Goal: Task Accomplishment & Management: Complete application form

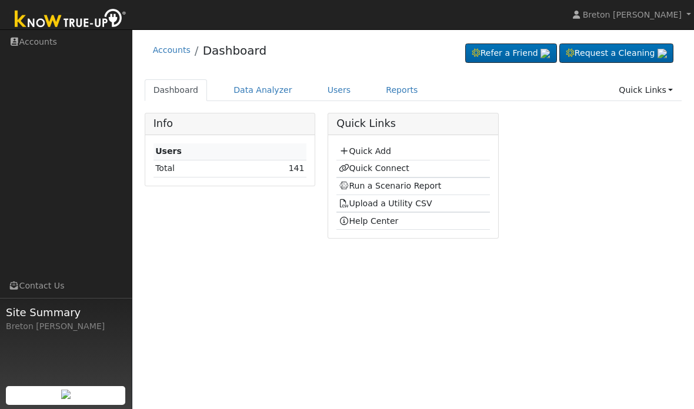
click at [375, 155] on link "Quick Add" at bounding box center [365, 150] width 52 height 9
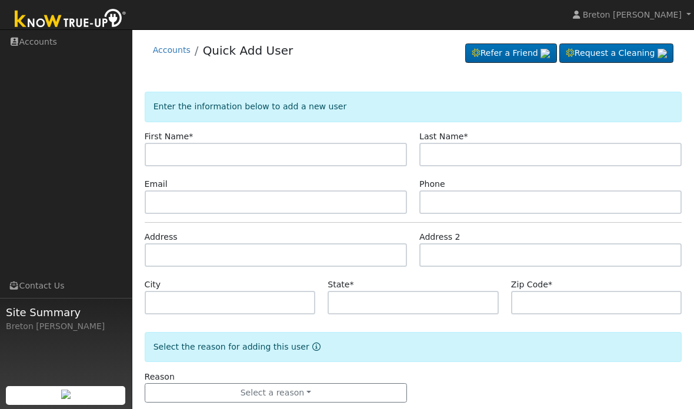
click at [176, 147] on input "text" at bounding box center [276, 155] width 262 height 24
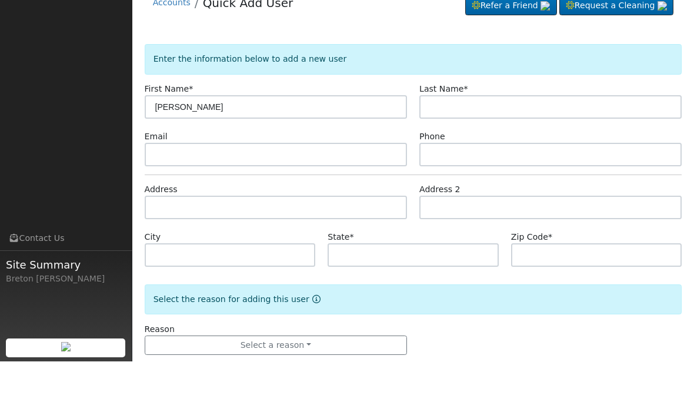
type input "Marissa"
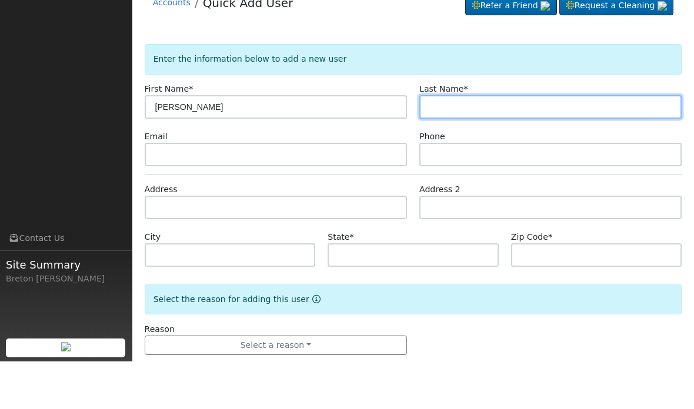
click at [444, 143] on input "text" at bounding box center [550, 155] width 262 height 24
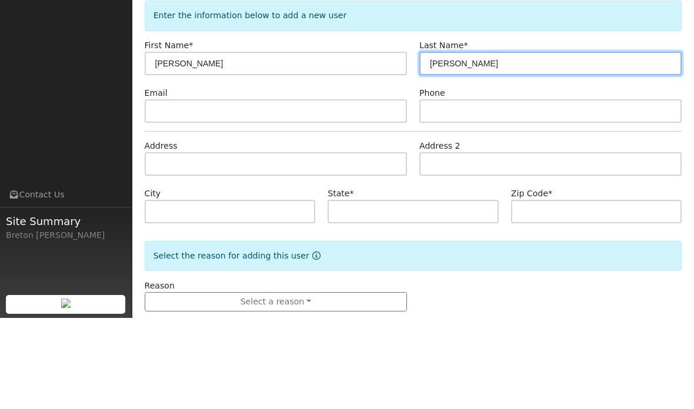
type input "Quiroz"
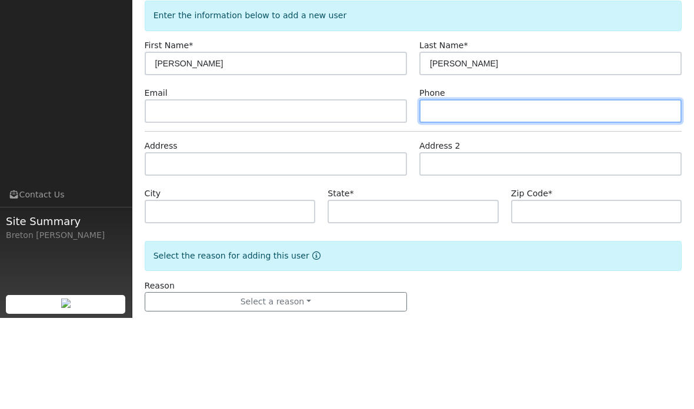
click at [453, 191] on input "text" at bounding box center [550, 203] width 262 height 24
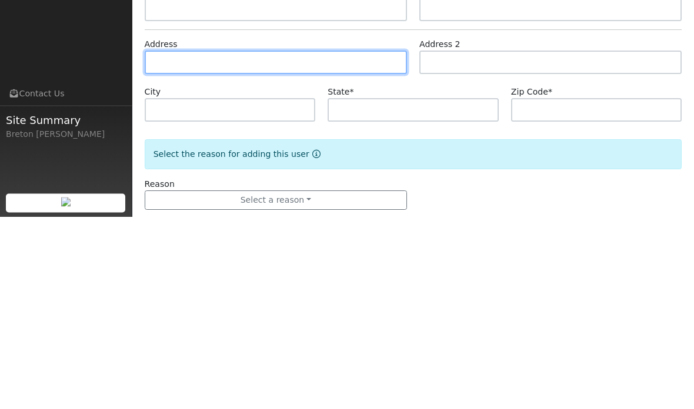
click at [187, 243] on input "text" at bounding box center [276, 255] width 262 height 24
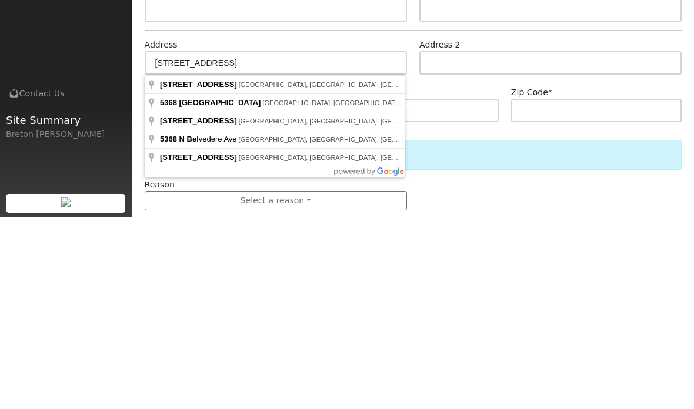
scroll to position [23, 0]
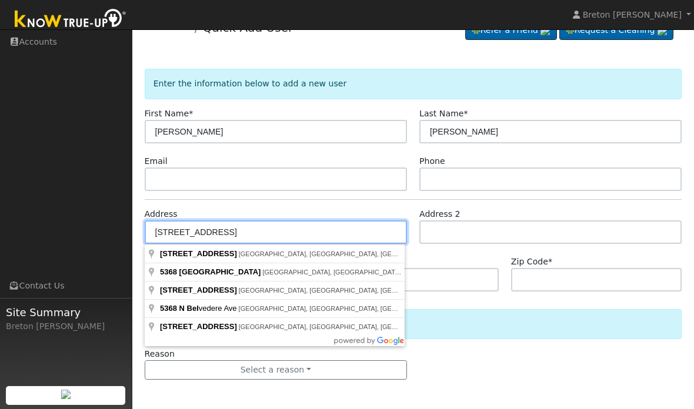
type input "5368 Belvedere Avenue"
type input "Sacramento"
type input "CA"
type input "95826"
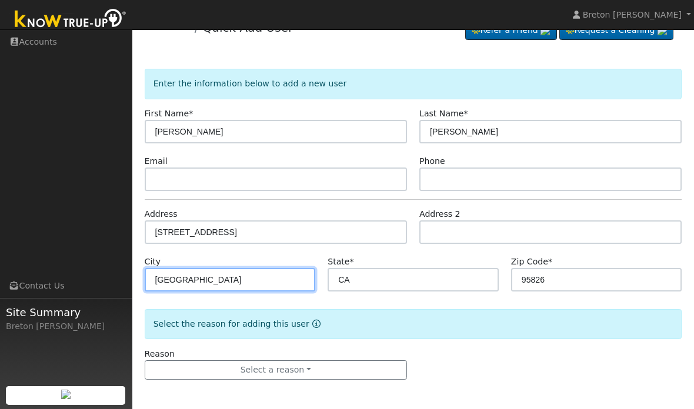
click at [233, 281] on input "Sacramento" at bounding box center [230, 280] width 171 height 24
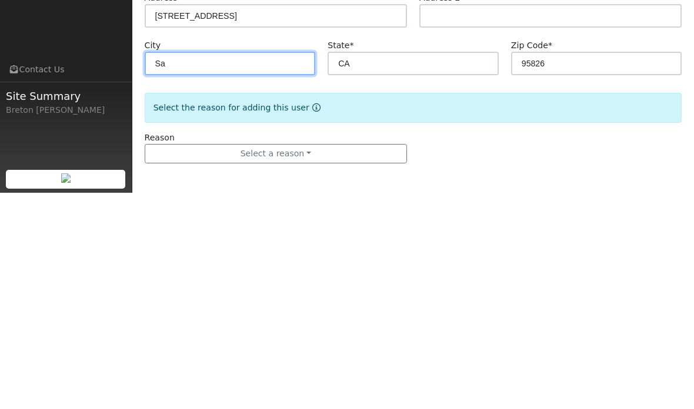
type input "S"
type input "Fresno"
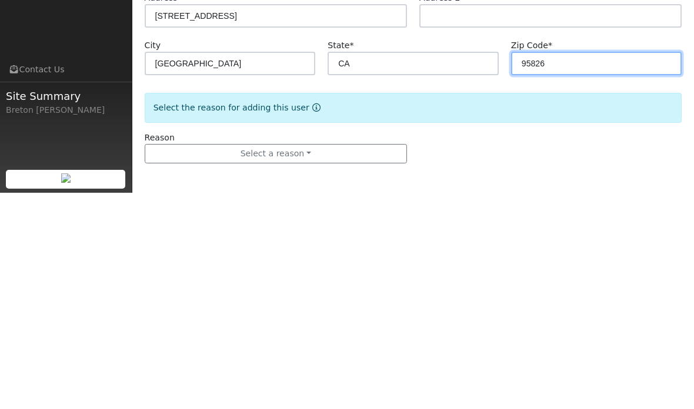
click at [566, 268] on input "95826" at bounding box center [596, 280] width 171 height 24
type input "9"
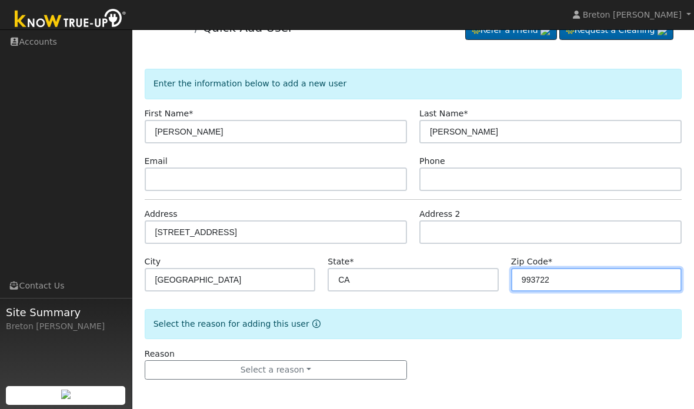
type input "993722"
click at [298, 370] on button "Select a reason" at bounding box center [276, 370] width 262 height 20
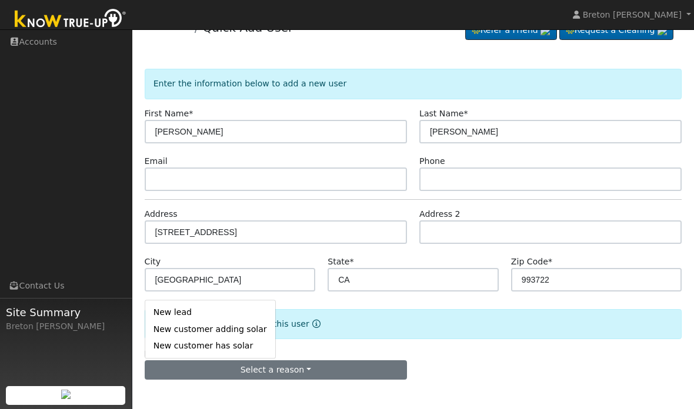
click at [192, 316] on link "New lead" at bounding box center [210, 313] width 130 height 16
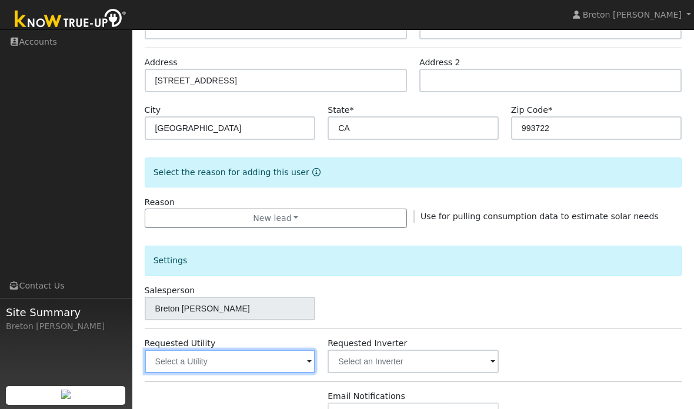
click at [229, 358] on input "text" at bounding box center [230, 362] width 171 height 24
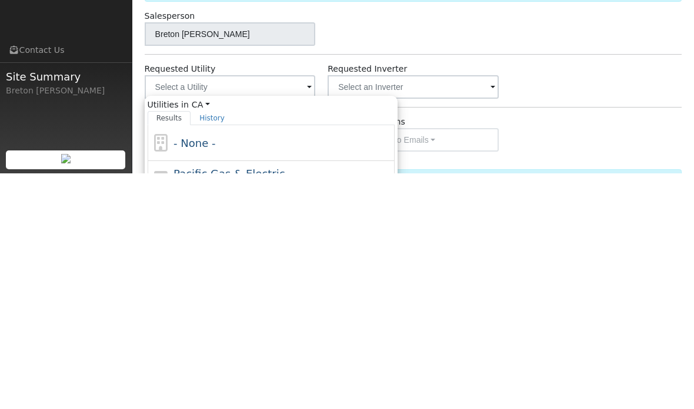
click at [229, 403] on span "Pacific Gas & Electric" at bounding box center [228, 409] width 111 height 12
type input "Pacific Gas & Electric"
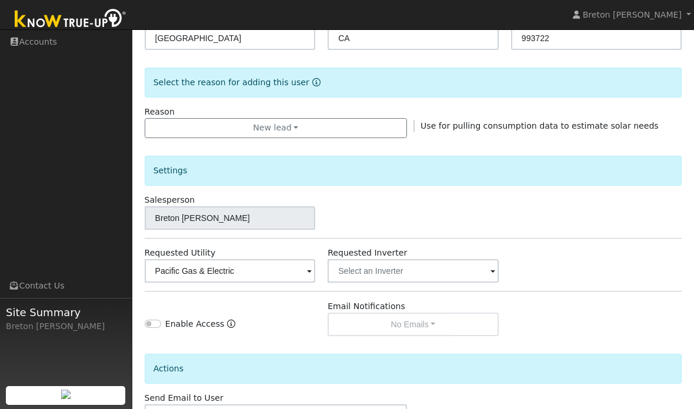
scroll to position [0, 0]
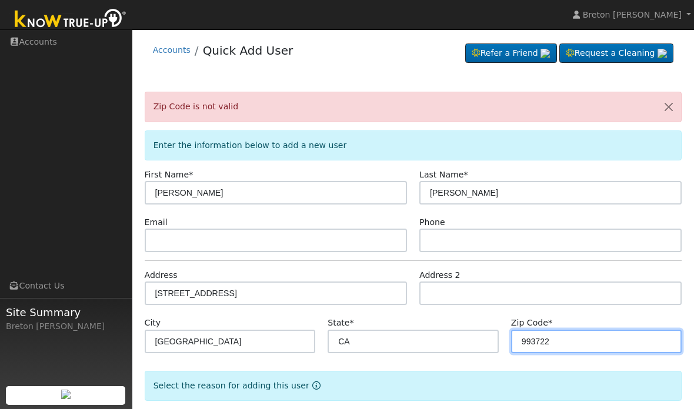
click at [567, 342] on input "993722" at bounding box center [596, 342] width 171 height 24
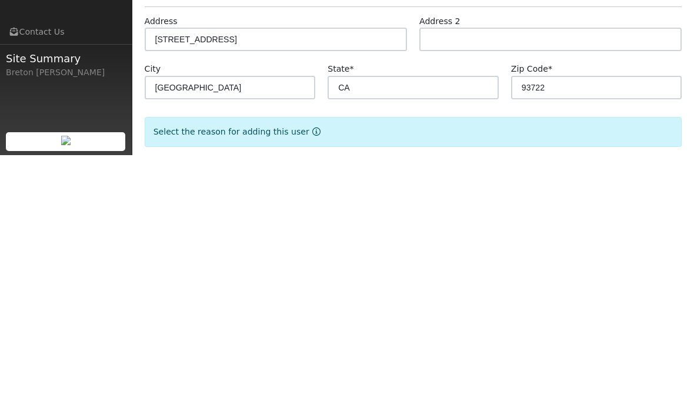
scroll to position [254, 0]
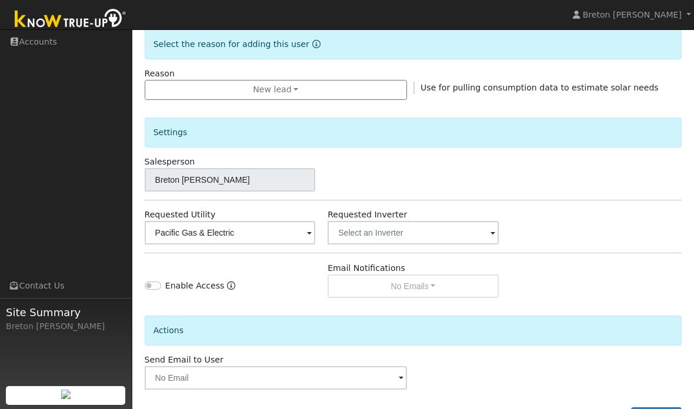
type input "93722"
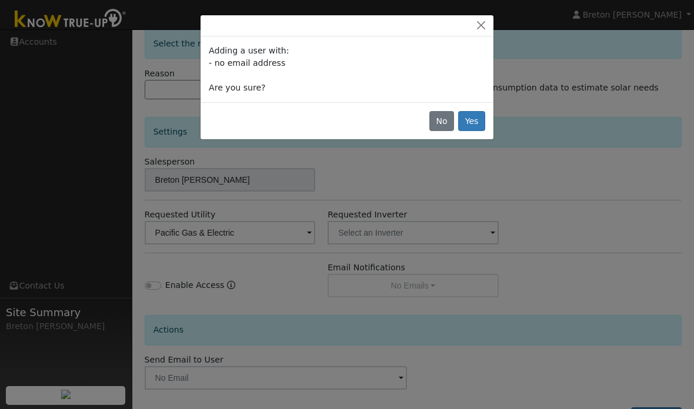
scroll to position [92, 0]
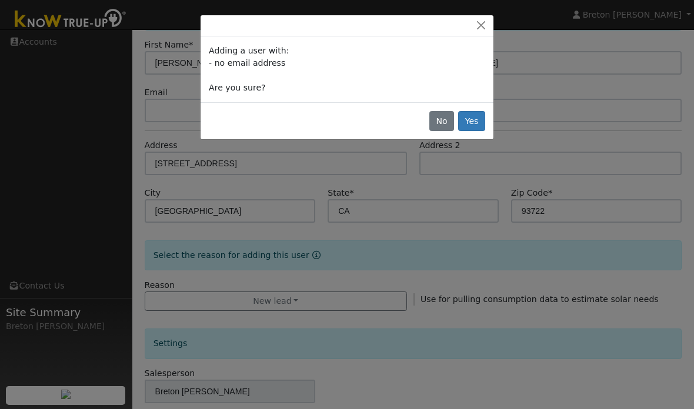
click at [483, 29] on button "Close" at bounding box center [481, 25] width 16 height 12
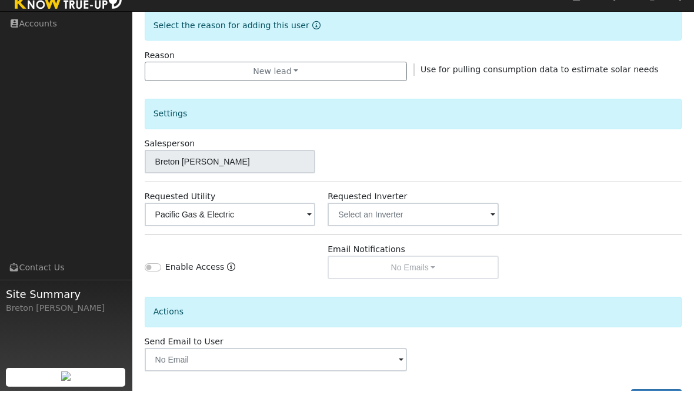
scroll to position [350, 0]
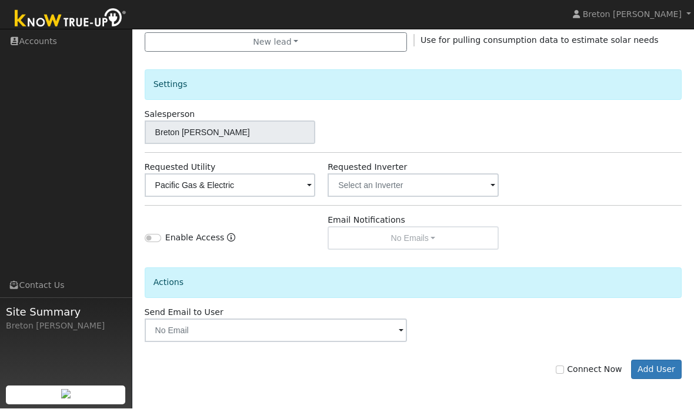
click at [662, 371] on button "Add User" at bounding box center [656, 370] width 51 height 20
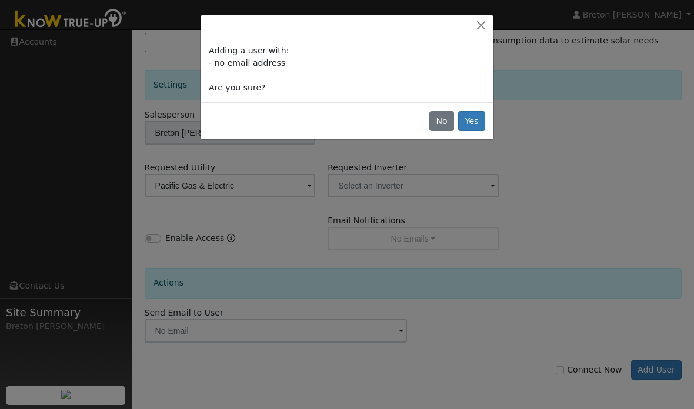
click at [481, 112] on button "Yes" at bounding box center [471, 121] width 27 height 20
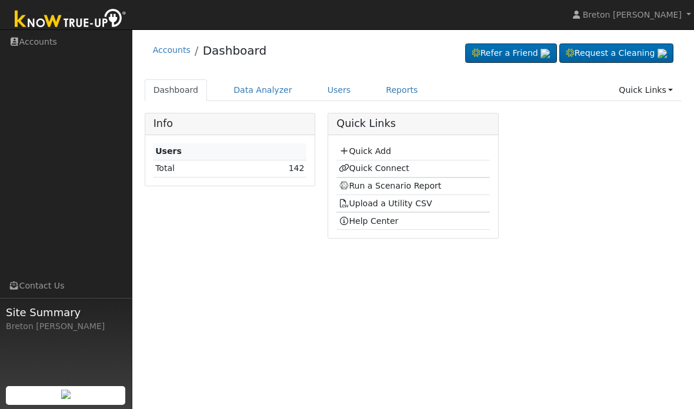
click at [375, 163] on link "Quick Connect" at bounding box center [374, 167] width 71 height 9
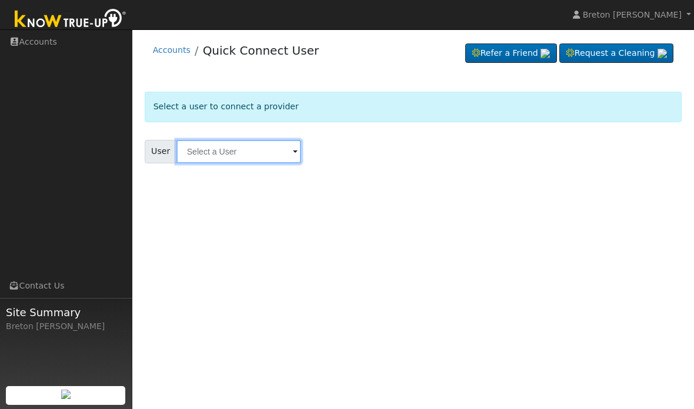
click at [229, 148] on input "text" at bounding box center [238, 152] width 125 height 24
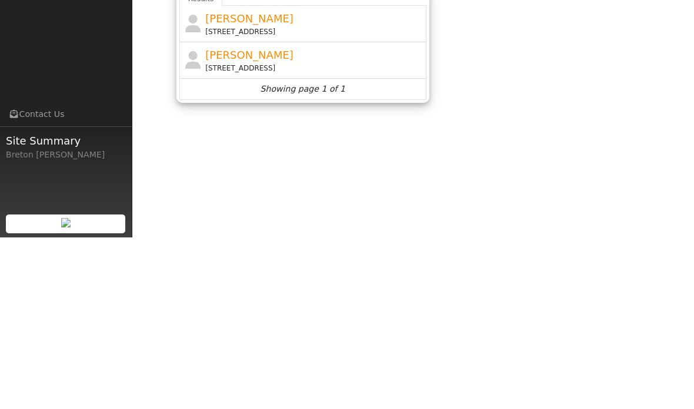
click at [269, 221] on span "[PERSON_NAME]" at bounding box center [249, 227] width 88 height 12
type input "[PERSON_NAME]"
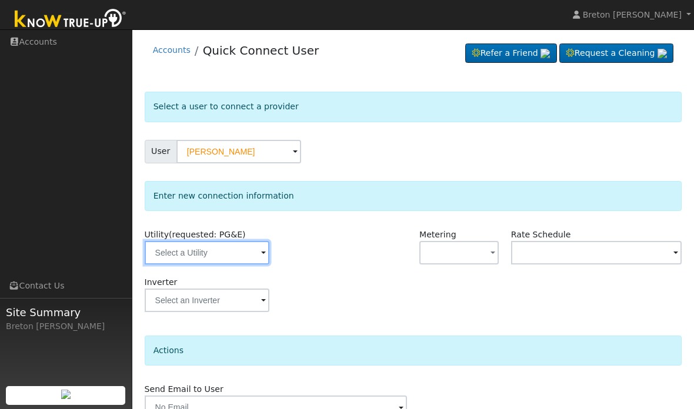
click at [207, 248] on input "text" at bounding box center [207, 253] width 125 height 24
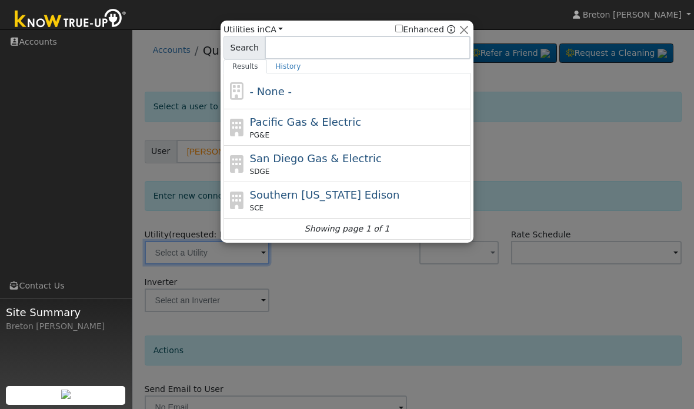
click at [309, 120] on span "Pacific Gas & Electric" at bounding box center [305, 122] width 111 height 12
type input "PG&E"
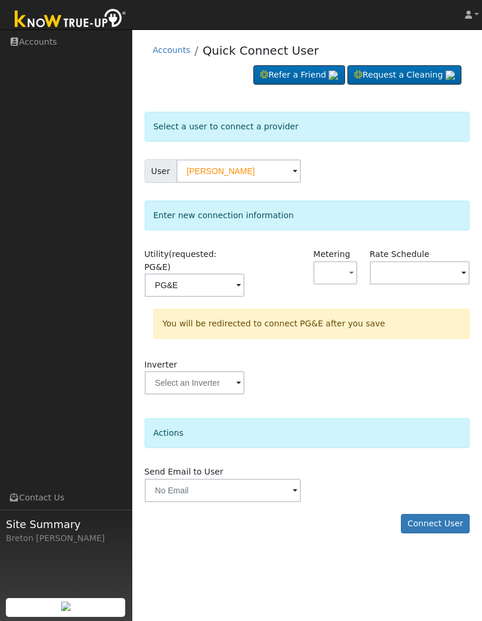
click at [435, 409] on button "Connect User" at bounding box center [435, 524] width 69 height 20
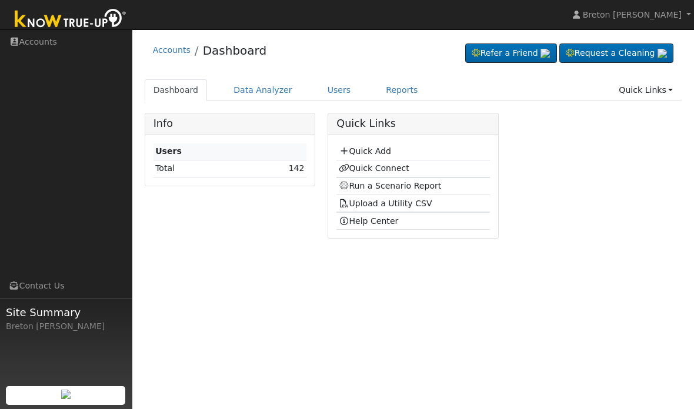
click at [395, 168] on link "Quick Connect" at bounding box center [374, 167] width 71 height 9
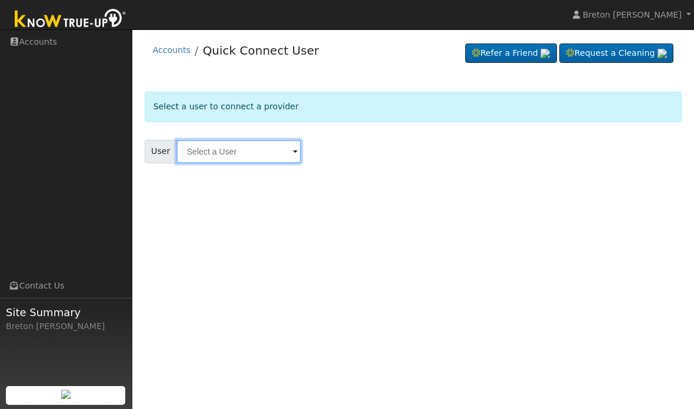
click at [209, 156] on input "text" at bounding box center [238, 152] width 125 height 24
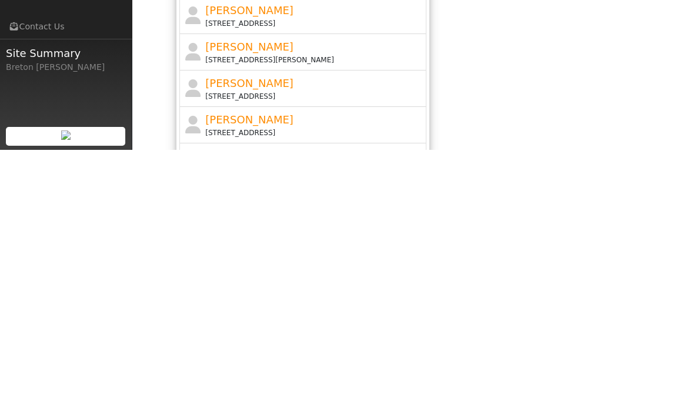
scroll to position [65, 0]
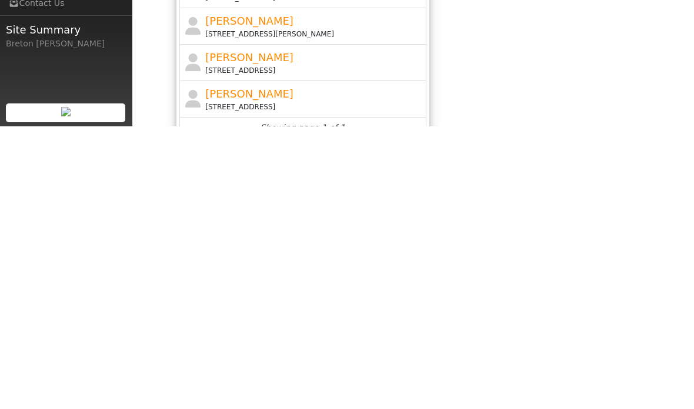
click at [249, 348] on div "[STREET_ADDRESS]" at bounding box center [314, 353] width 218 height 11
type input "[PERSON_NAME]"
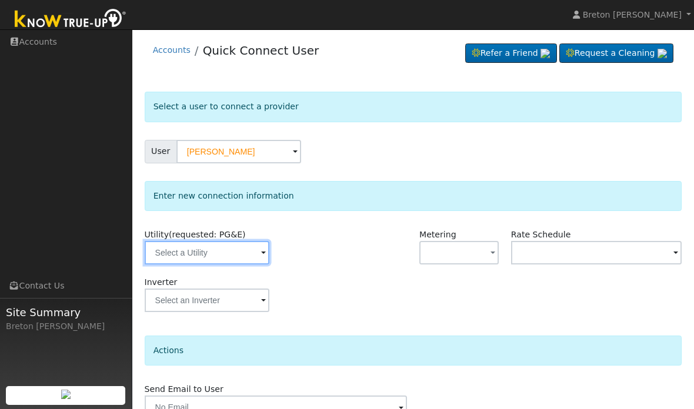
click at [216, 246] on input "text" at bounding box center [207, 253] width 125 height 24
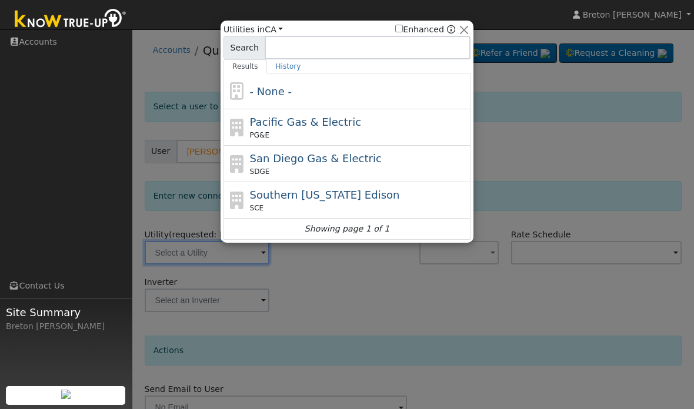
click at [303, 119] on span "Pacific Gas & Electric" at bounding box center [305, 122] width 111 height 12
type input "PG&E"
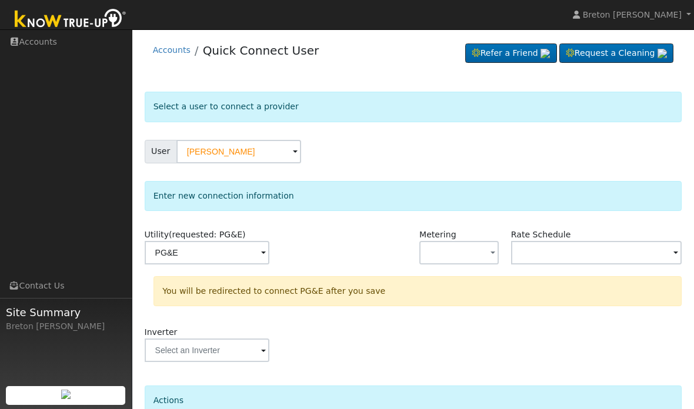
scroll to position [62, 0]
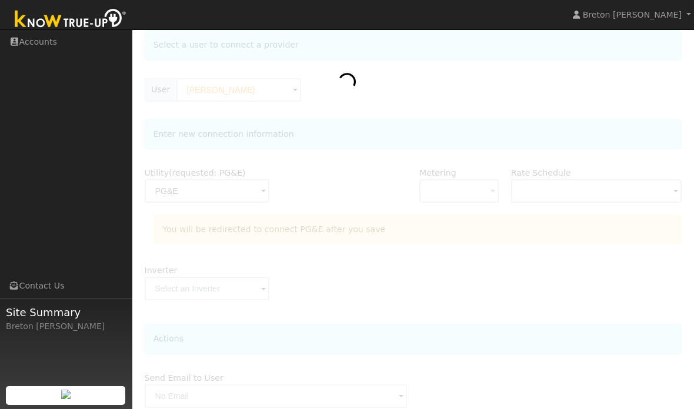
scroll to position [109, 0]
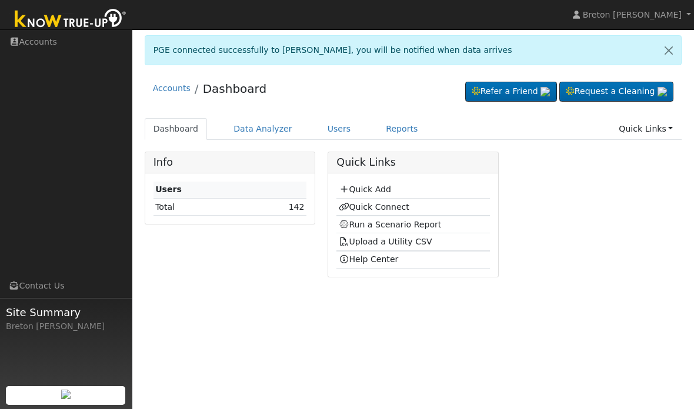
click at [422, 215] on td "Quick Connect" at bounding box center [412, 208] width 153 height 18
click at [415, 223] on link "Run a Scenario Report" at bounding box center [390, 224] width 103 height 9
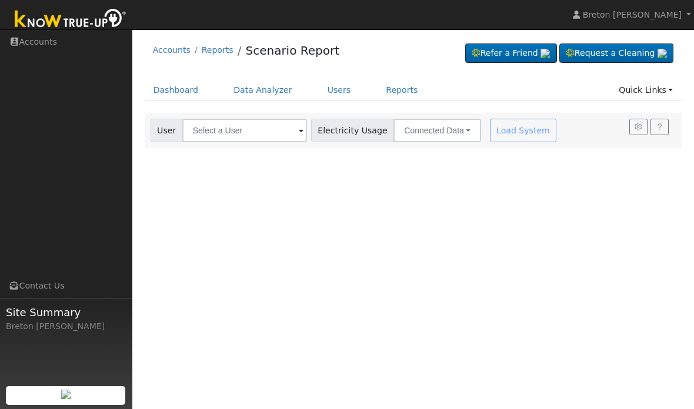
click at [418, 126] on button "Connected Data" at bounding box center [437, 131] width 88 height 24
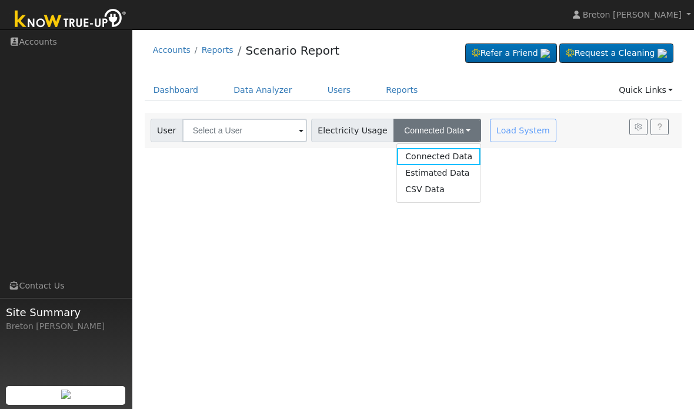
click at [488, 198] on div "User Profile First name Last name Email Email Notifications No Emails No Emails…" at bounding box center [413, 219] width 562 height 380
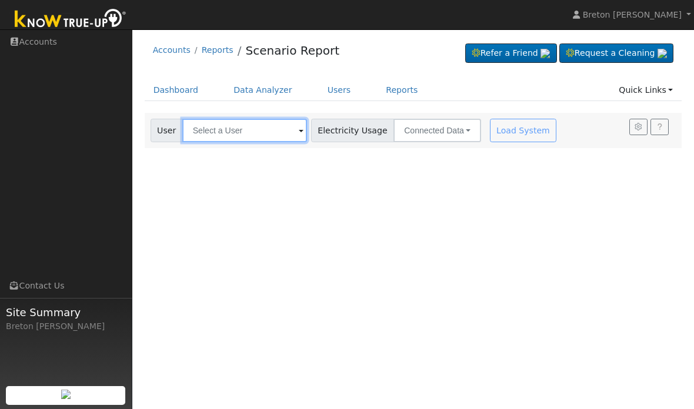
click at [246, 134] on input "text" at bounding box center [244, 131] width 125 height 24
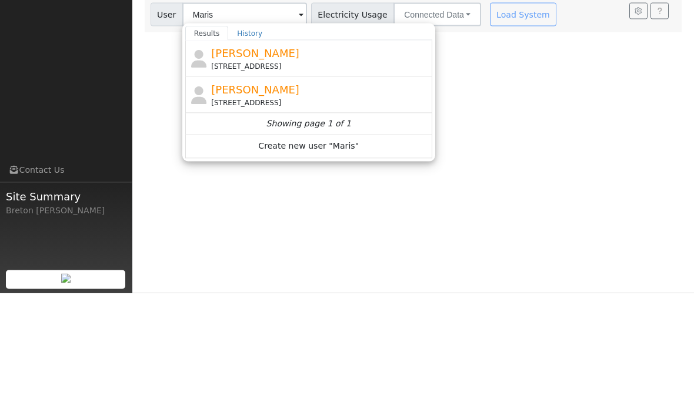
click at [259, 198] on div "[PERSON_NAME] [STREET_ADDRESS]" at bounding box center [320, 211] width 218 height 26
type input "[PERSON_NAME]"
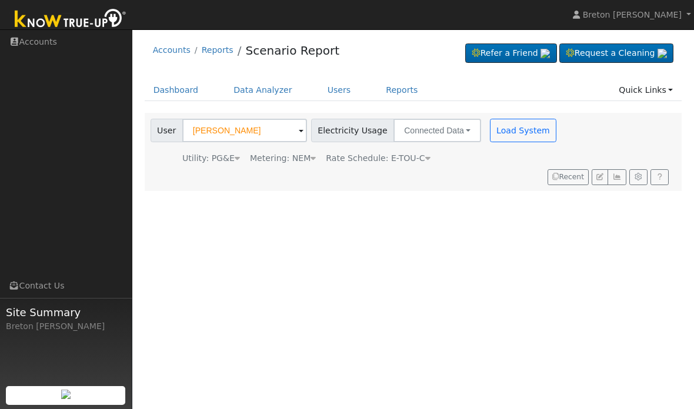
click at [412, 160] on span "Rate Schedule: E-TOU-C" at bounding box center [378, 157] width 104 height 9
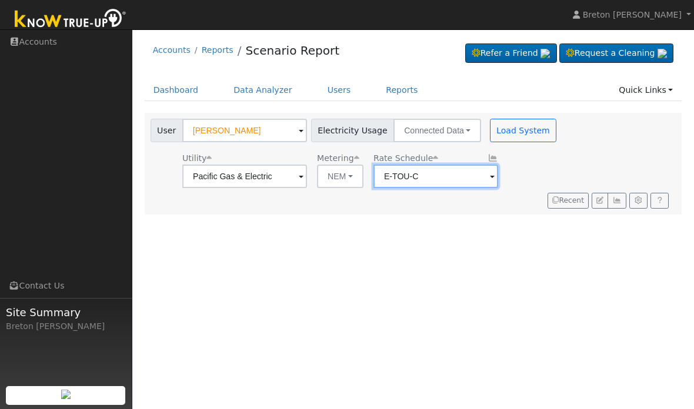
click at [415, 177] on input "E-TOU-C" at bounding box center [435, 177] width 125 height 24
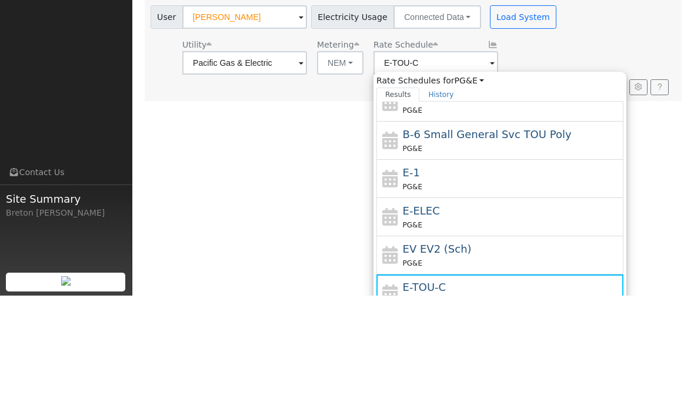
scroll to position [113, 0]
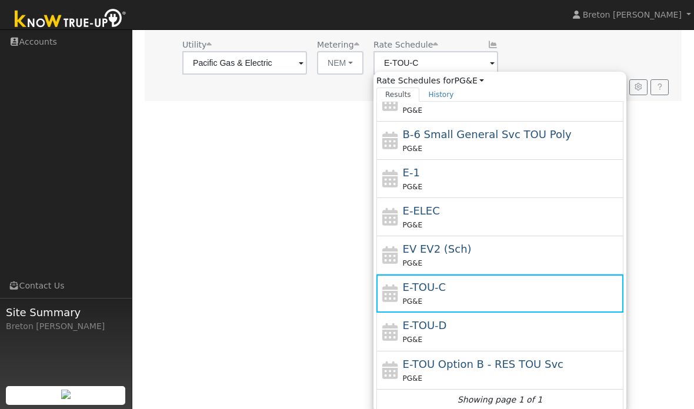
click at [455, 175] on div "E-1 PG&E" at bounding box center [512, 179] width 218 height 28
type input "E-1"
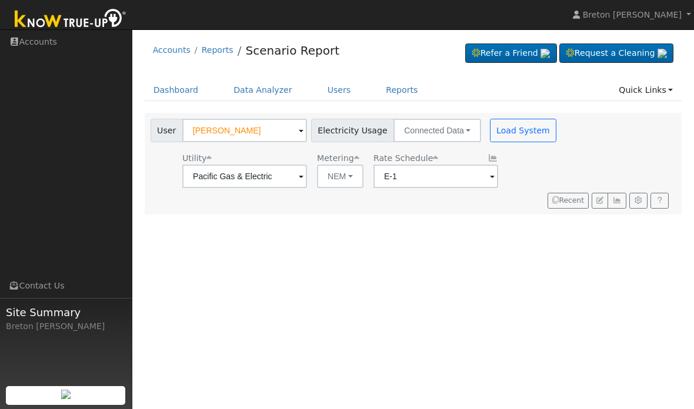
scroll to position [0, 0]
click at [497, 133] on button "Load System" at bounding box center [523, 131] width 67 height 24
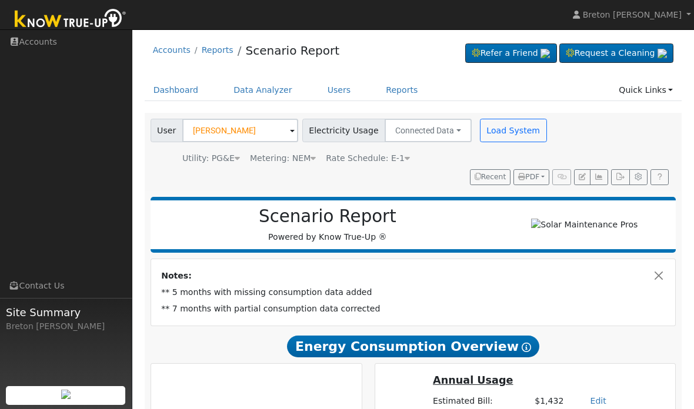
click at [600, 181] on button "button" at bounding box center [599, 177] width 18 height 16
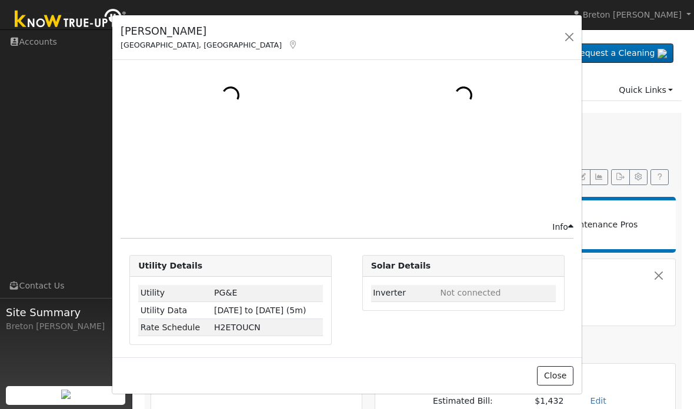
click at [505, 132] on div at bounding box center [463, 135] width 220 height 135
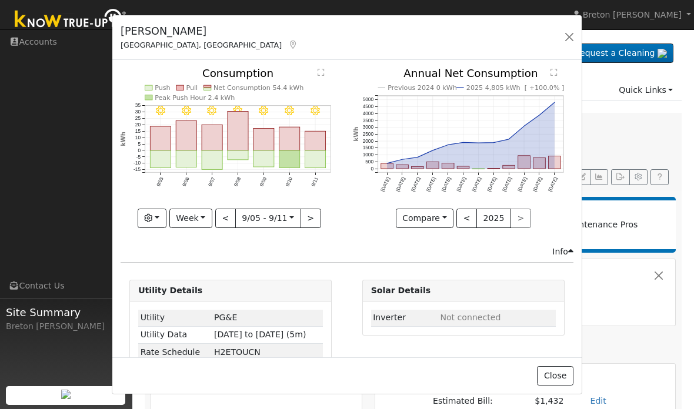
click at [206, 216] on button "Week" at bounding box center [190, 219] width 43 height 20
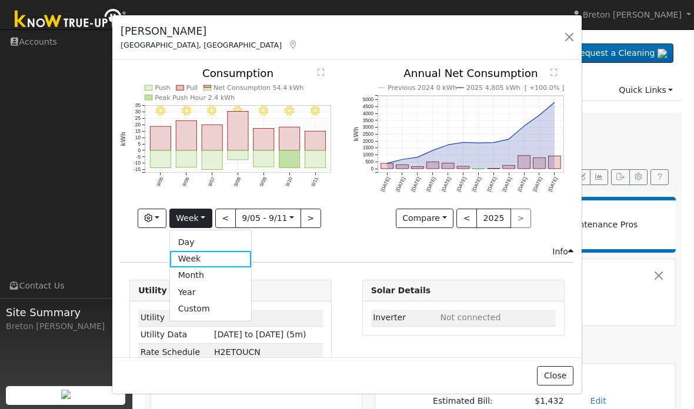
click at [215, 289] on link "Year" at bounding box center [211, 292] width 82 height 16
type input "[DATE]"
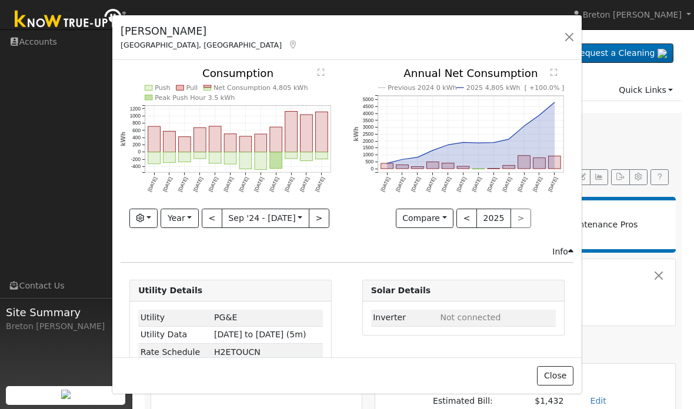
click at [567, 40] on button "button" at bounding box center [569, 37] width 16 height 16
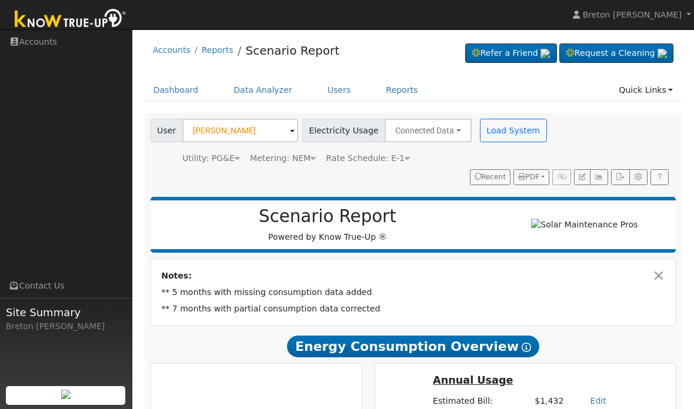
click at [504, 131] on button "Load System" at bounding box center [513, 131] width 67 height 24
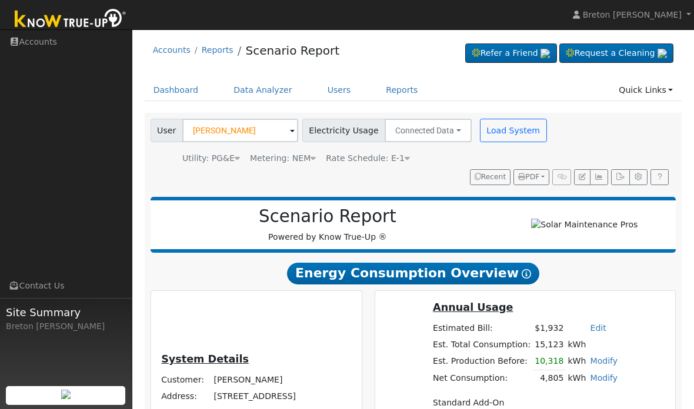
click at [499, 129] on button "Load System" at bounding box center [513, 131] width 67 height 24
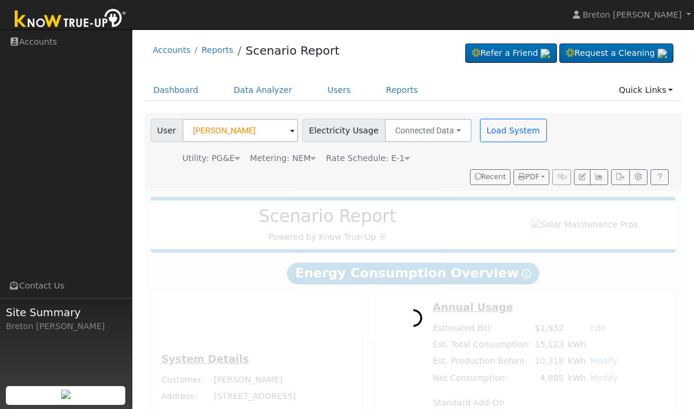
radio input "true"
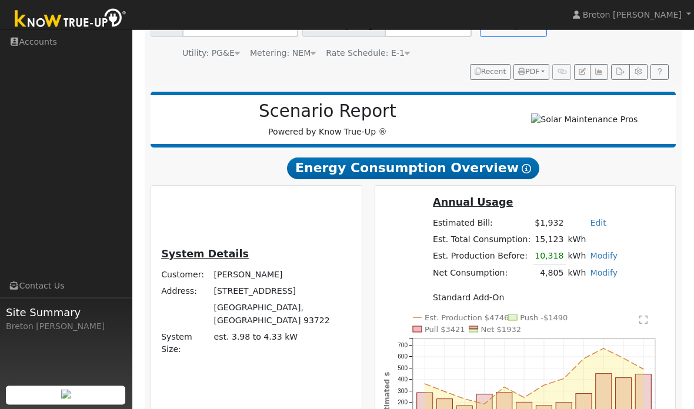
scroll to position [105, 0]
click at [606, 65] on button "button" at bounding box center [599, 72] width 18 height 16
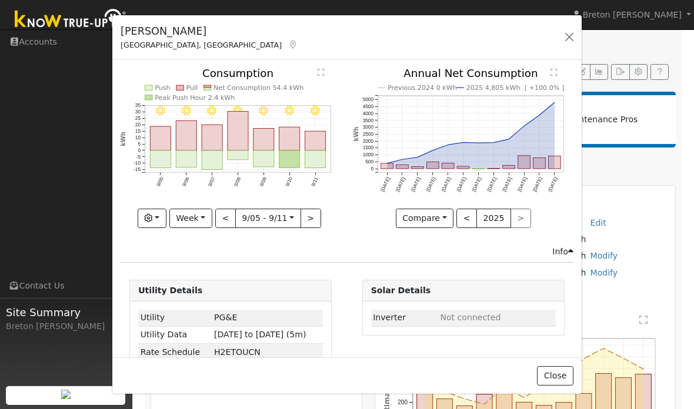
click at [576, 36] on button "button" at bounding box center [569, 37] width 16 height 16
